Goal: Answer question/provide support

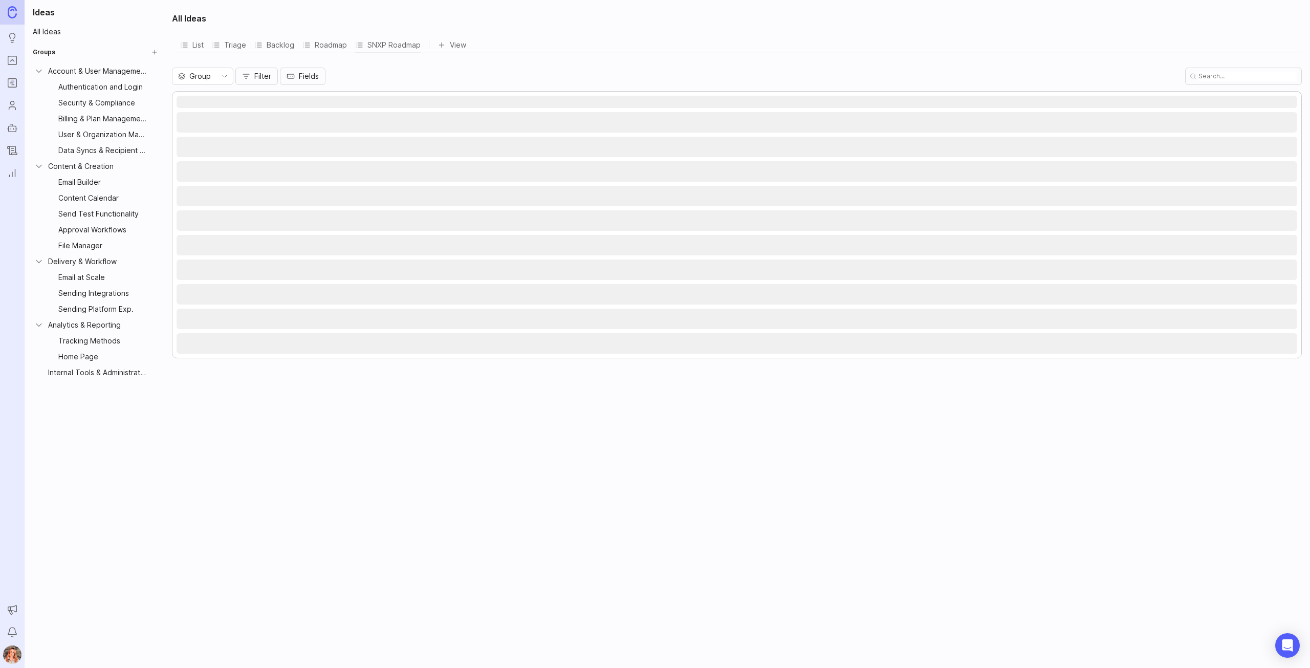
click at [13, 58] on icon "Portal" at bounding box center [12, 60] width 11 height 12
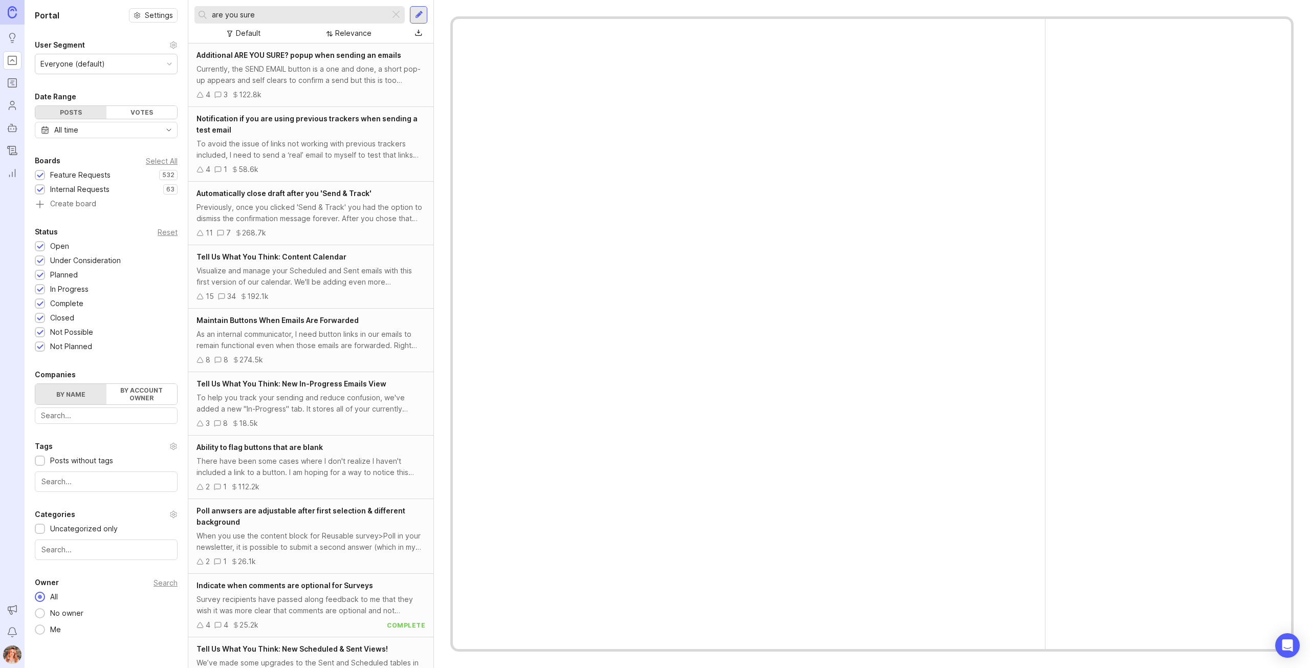
click at [259, 13] on input "are you sure" at bounding box center [299, 14] width 174 height 11
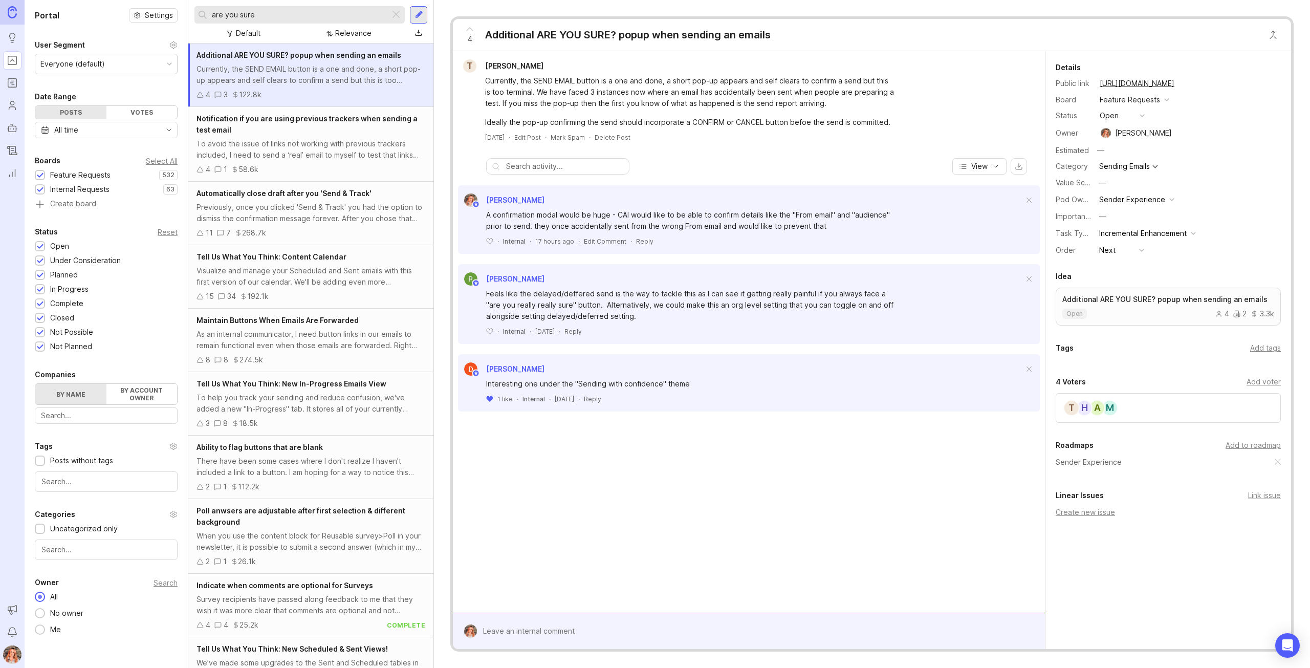
drag, startPoint x: 258, startPoint y: 13, endPoint x: 208, endPoint y: 5, distance: 50.8
click at [208, 5] on div "are you sure Default Relevance" at bounding box center [310, 22] width 245 height 44
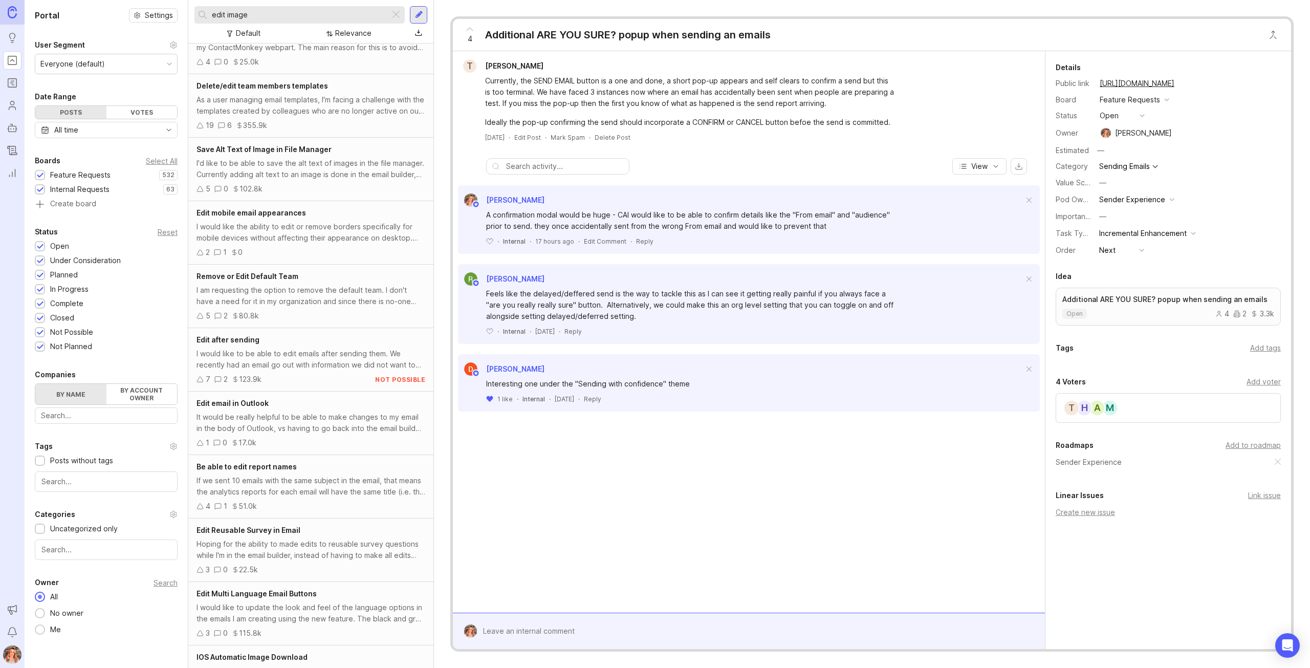
scroll to position [821, 0]
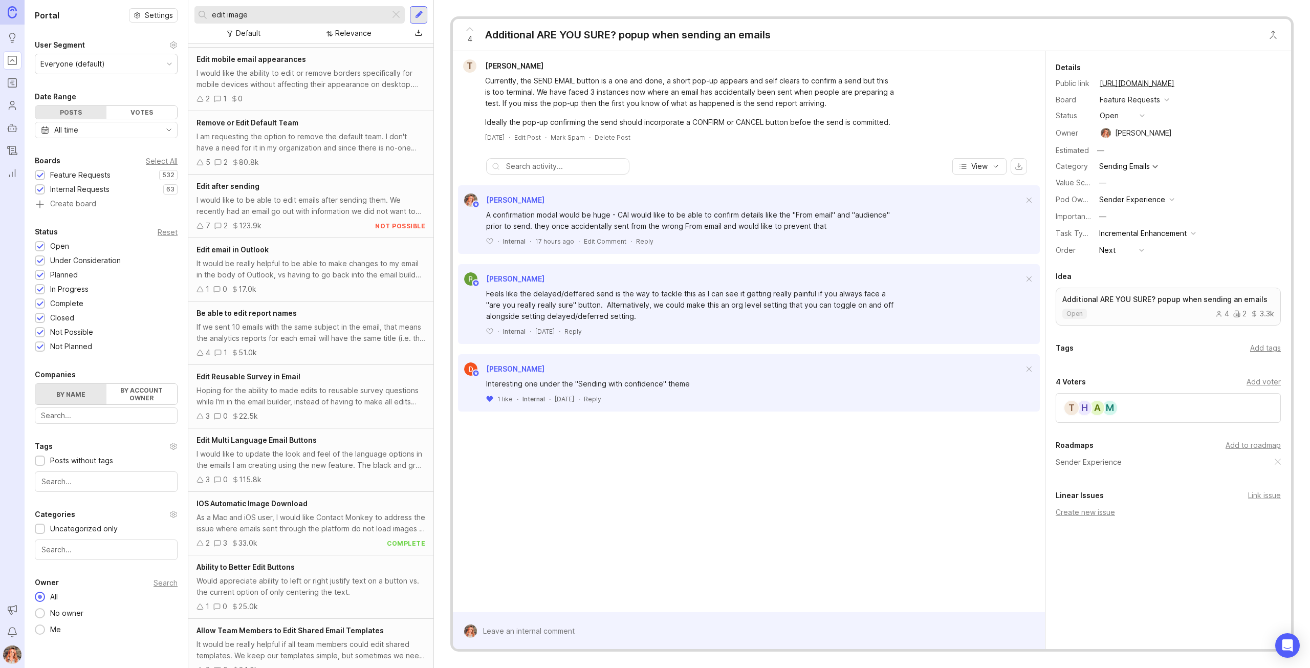
click at [246, 19] on input "edit image" at bounding box center [299, 14] width 174 height 11
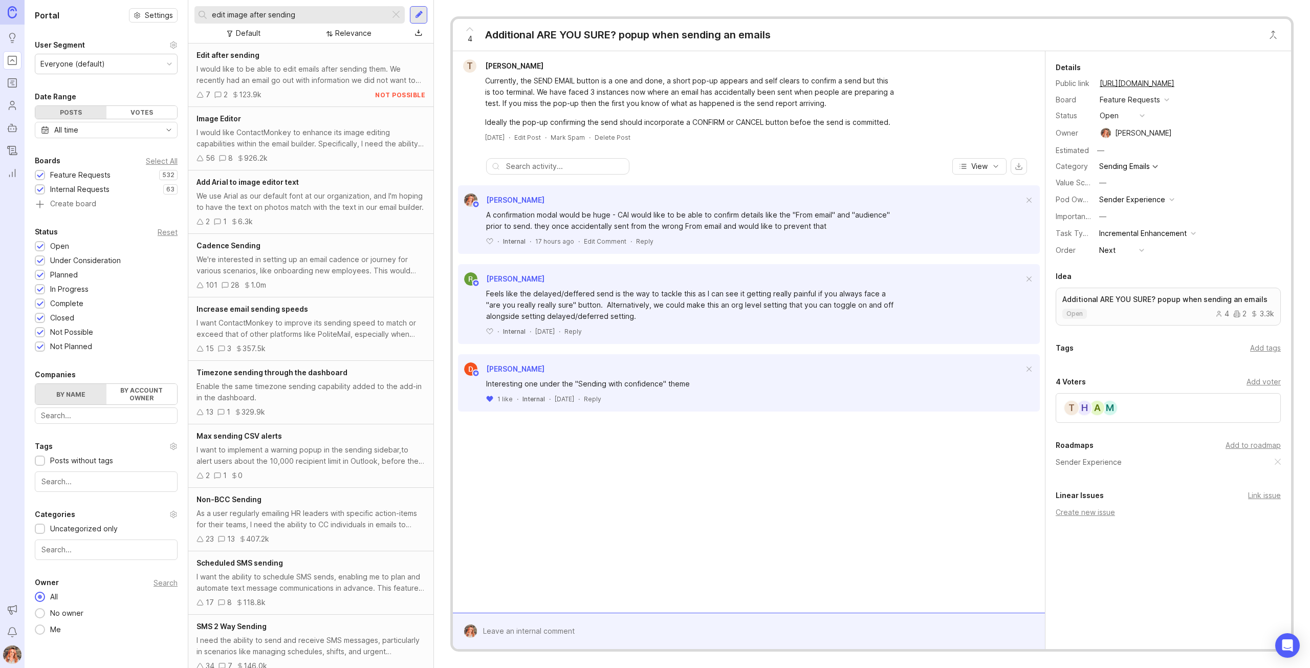
drag, startPoint x: 225, startPoint y: 11, endPoint x: 199, endPoint y: 4, distance: 27.2
click at [199, 4] on div "edit image after sending Default Relevance" at bounding box center [310, 22] width 245 height 44
type input "fix image after sending"
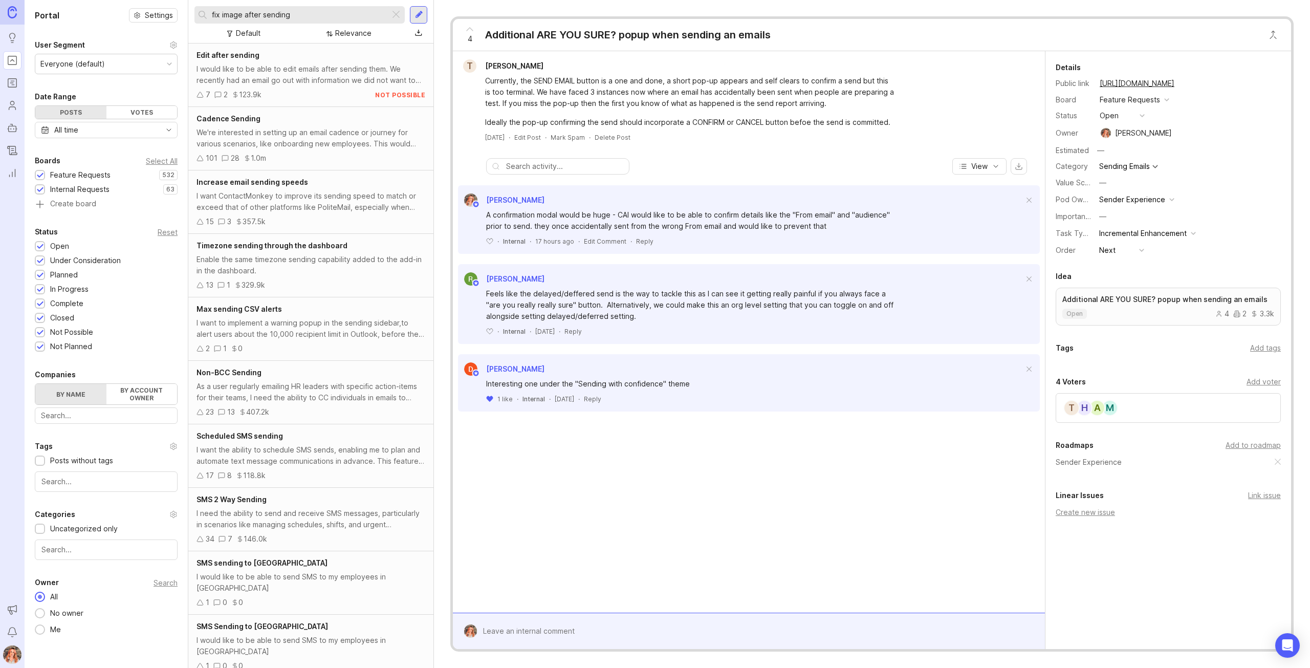
click at [326, 272] on div "Enable the same timezone sending capability added to the add-in in the dashboar…" at bounding box center [311, 265] width 229 height 23
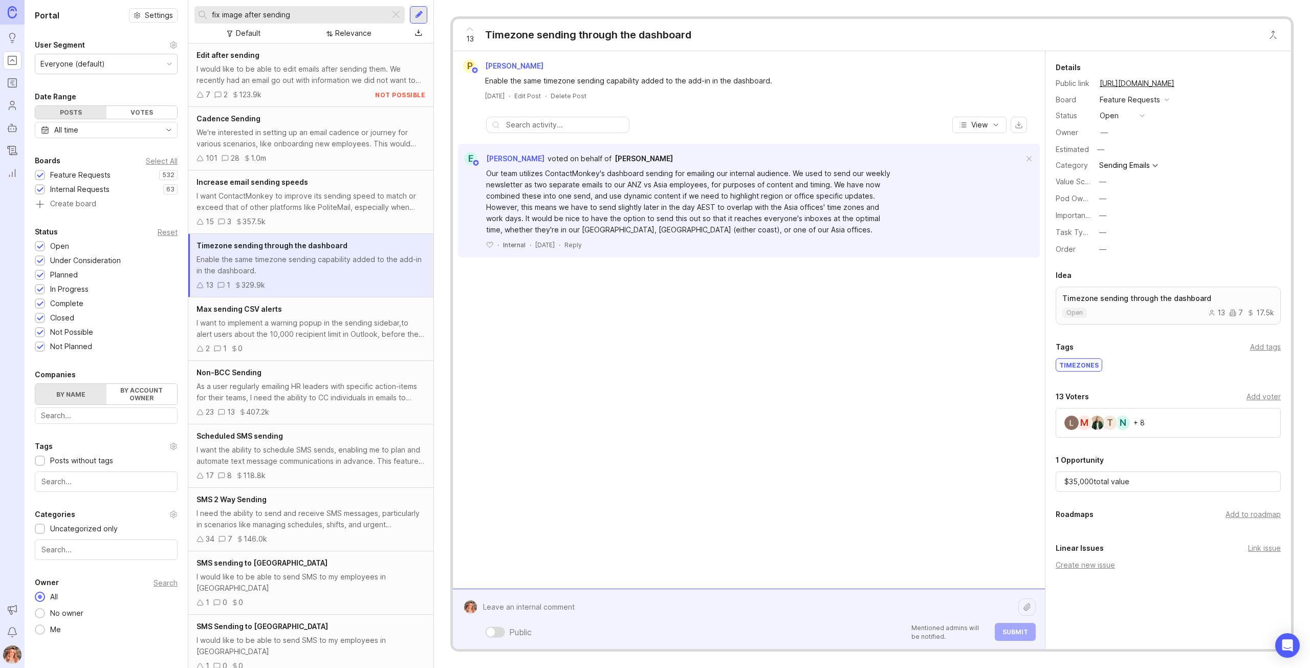
click at [557, 632] on div "Public Mentioned admins will be notified. Submit" at bounding box center [756, 619] width 559 height 44
type textarea "Teja Garridoupdate this pls!"
click at [1007, 640] on button "Submit" at bounding box center [1015, 632] width 41 height 18
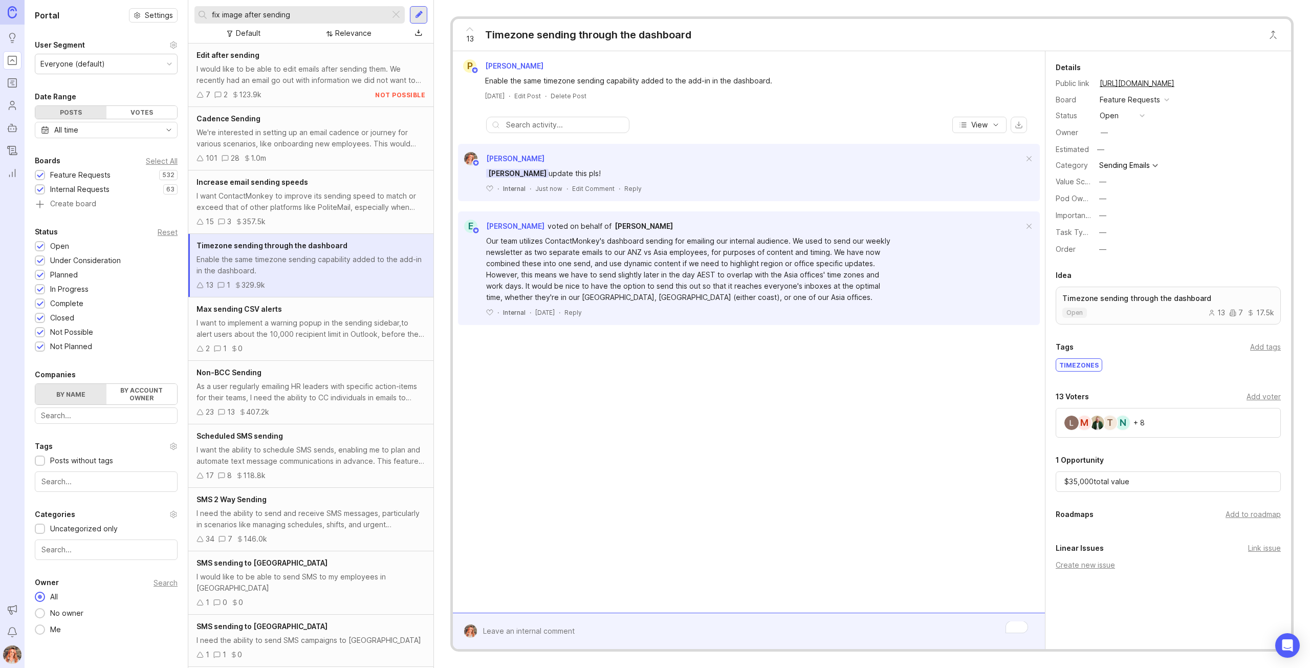
click at [1111, 128] on div "—" at bounding box center [1104, 132] width 13 height 13
click at [665, 526] on div "P Prabhjeev Gambhir Enable the same timezone sending capability added to the ad…" at bounding box center [749, 332] width 592 height 562
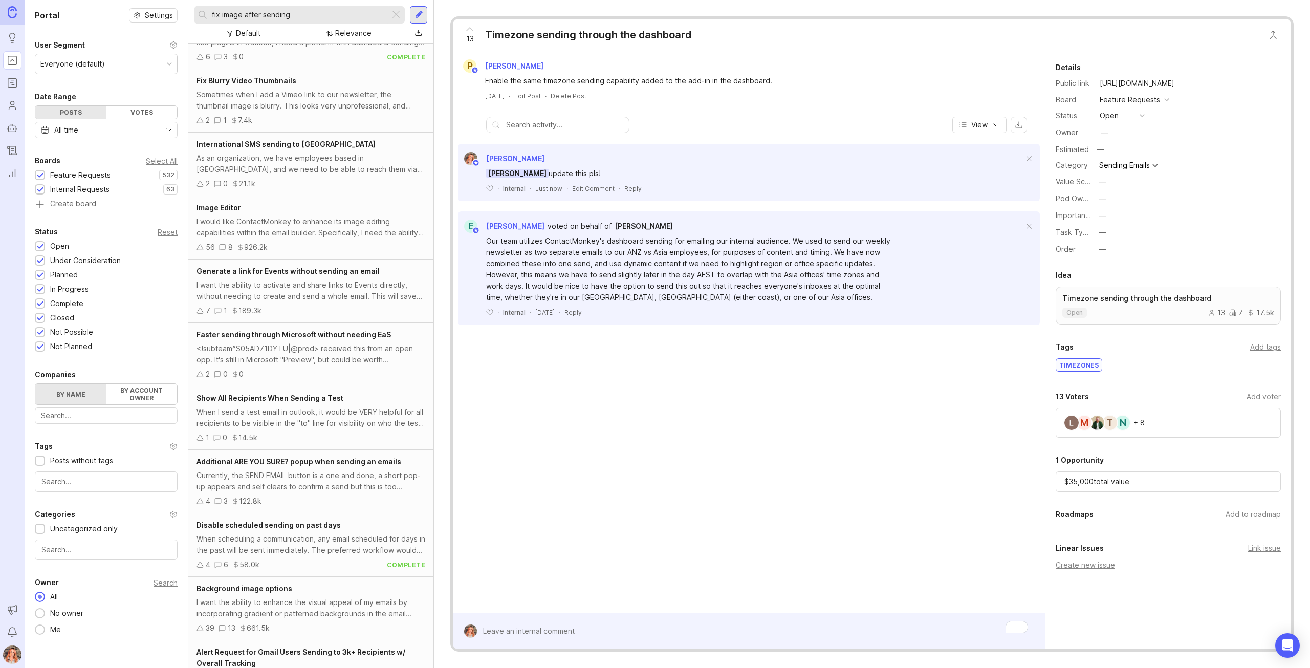
scroll to position [1145, 0]
